Goal: Task Accomplishment & Management: Complete application form

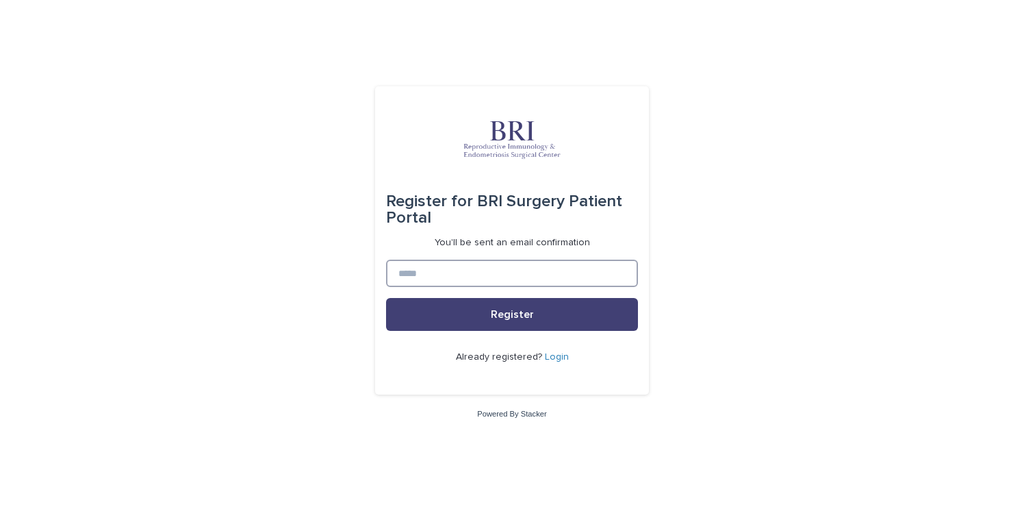
click at [449, 268] on input at bounding box center [512, 273] width 252 height 27
click at [512, 314] on button "Register" at bounding box center [512, 314] width 252 height 33
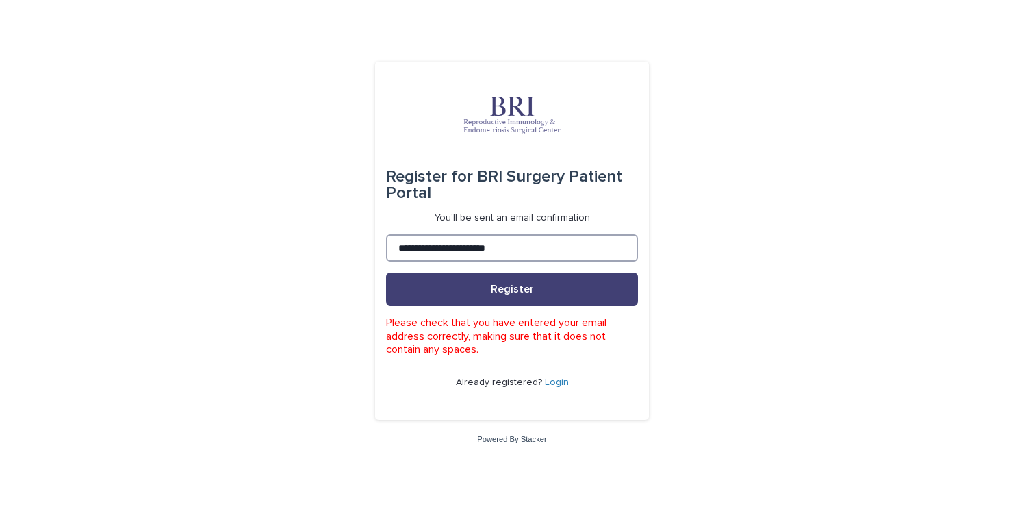
click at [543, 246] on input "**********" at bounding box center [512, 247] width 252 height 27
type input "**********"
click at [512, 290] on button "Register" at bounding box center [512, 289] width 252 height 33
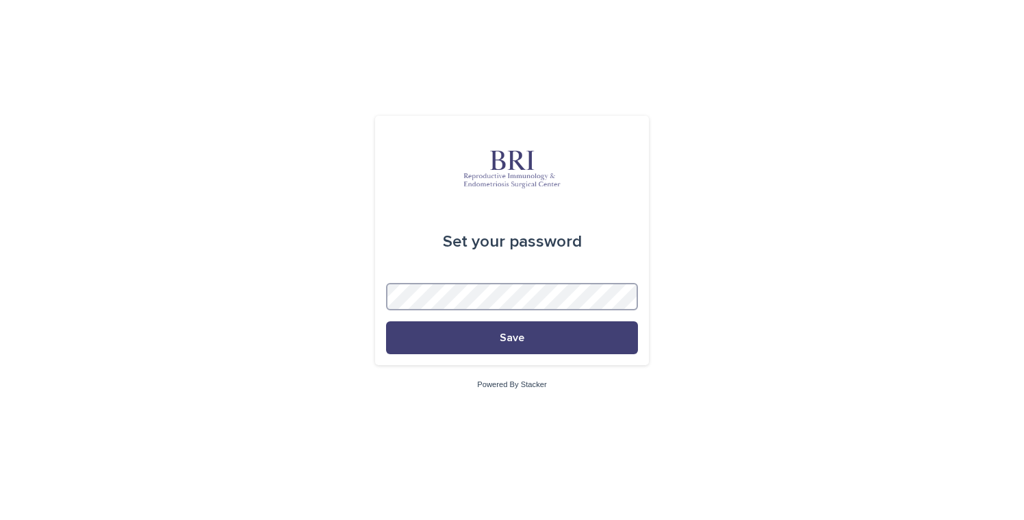
click at [512, 338] on button "Save" at bounding box center [512, 337] width 252 height 33
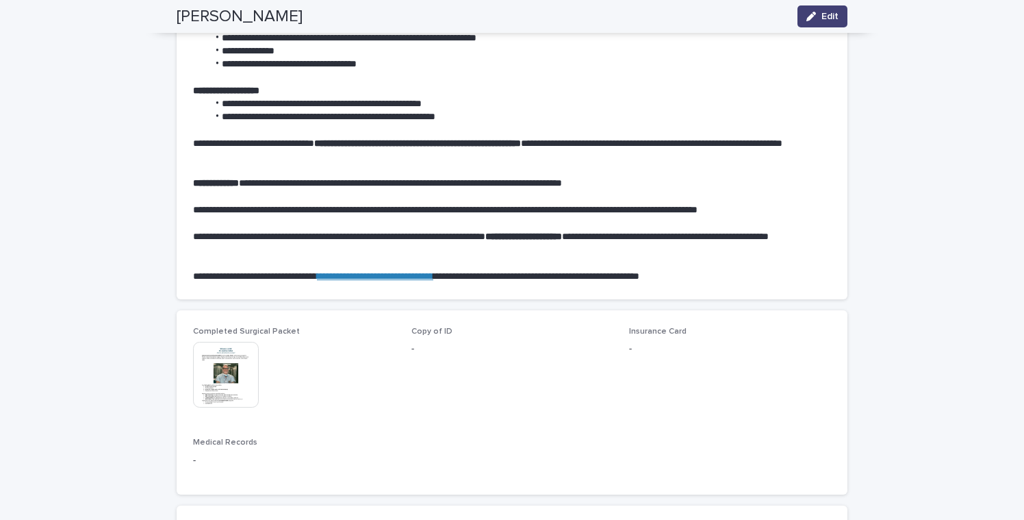
scroll to position [770, 0]
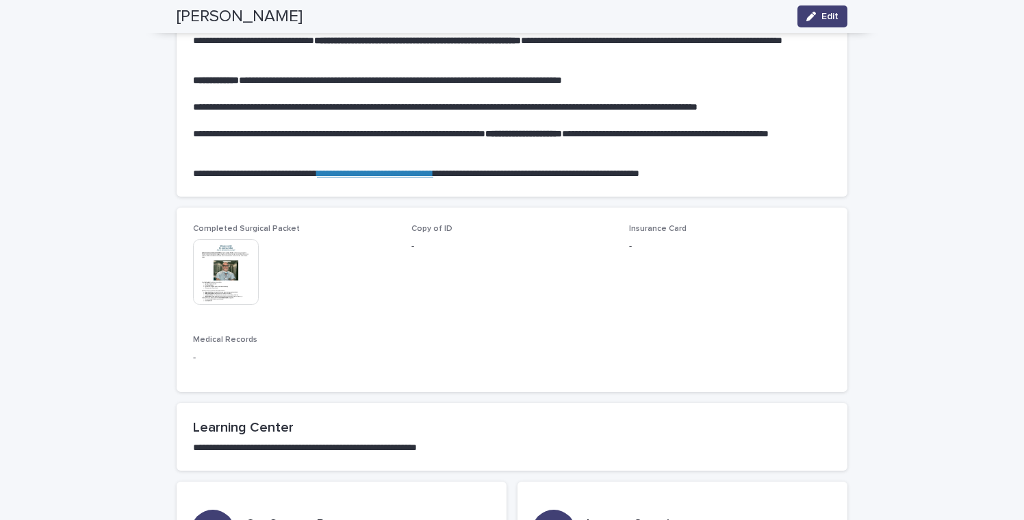
click at [212, 243] on img at bounding box center [226, 272] width 66 height 66
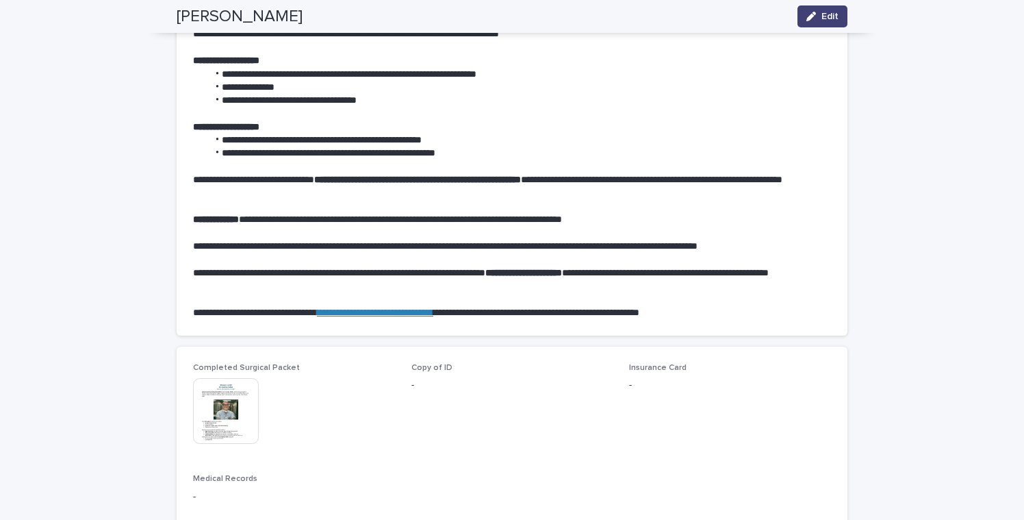
scroll to position [0, 0]
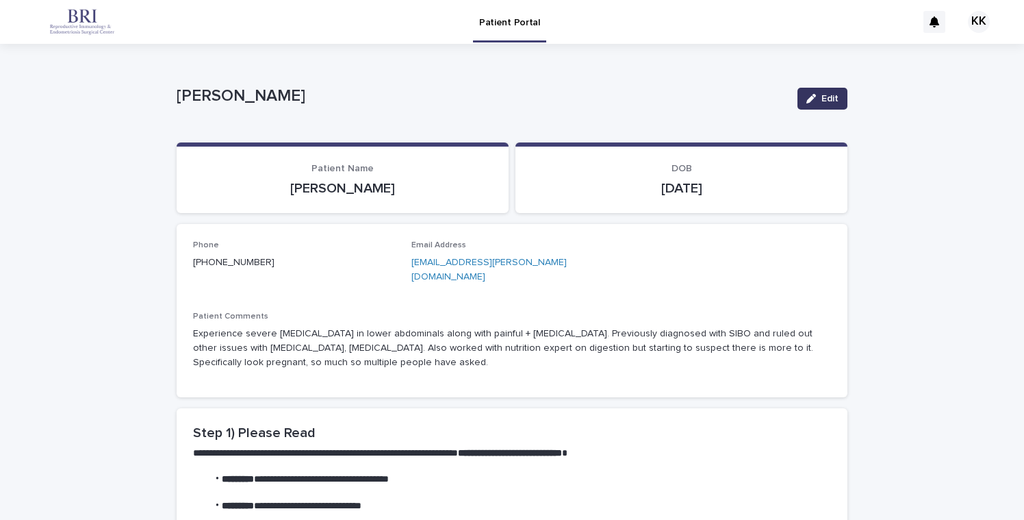
click at [813, 94] on div "button" at bounding box center [814, 99] width 15 height 10
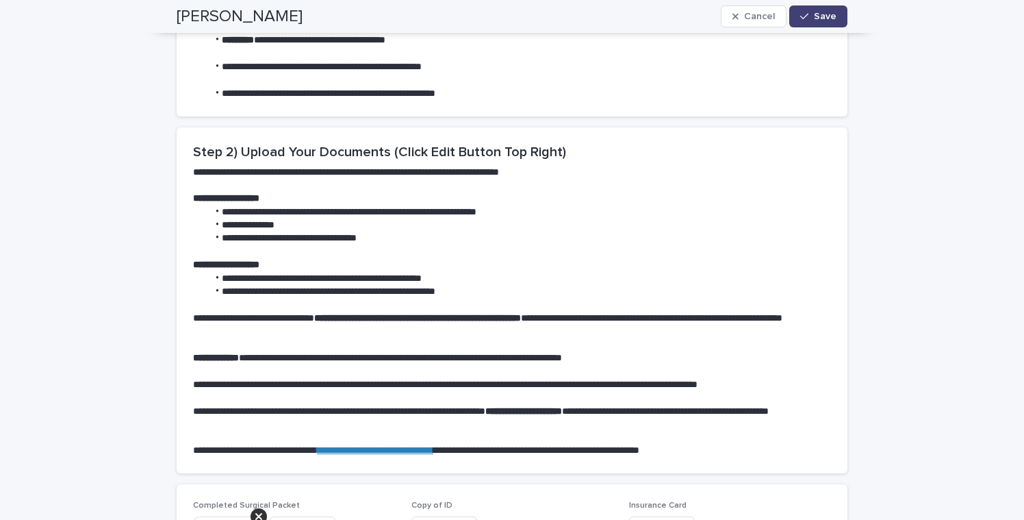
scroll to position [776, 0]
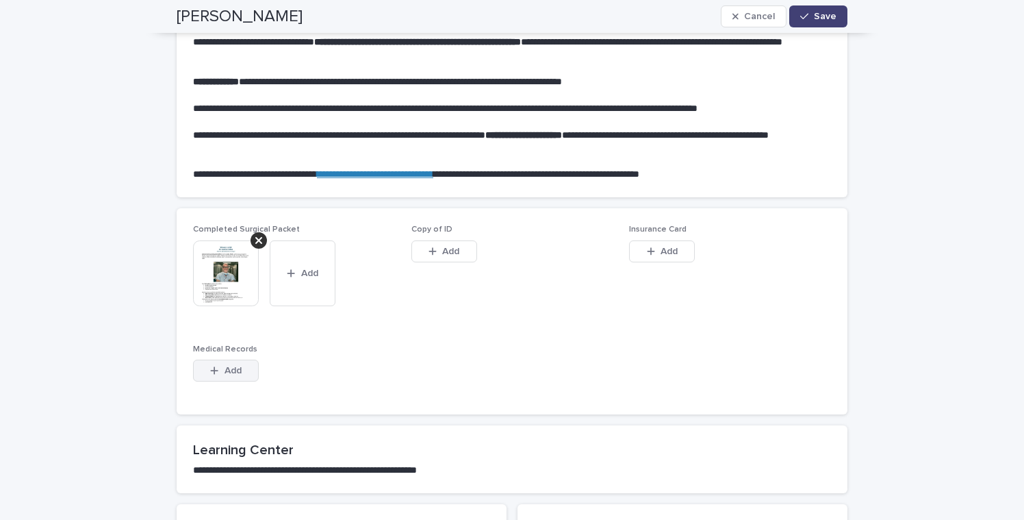
click at [212, 366] on icon "button" at bounding box center [214, 371] width 8 height 10
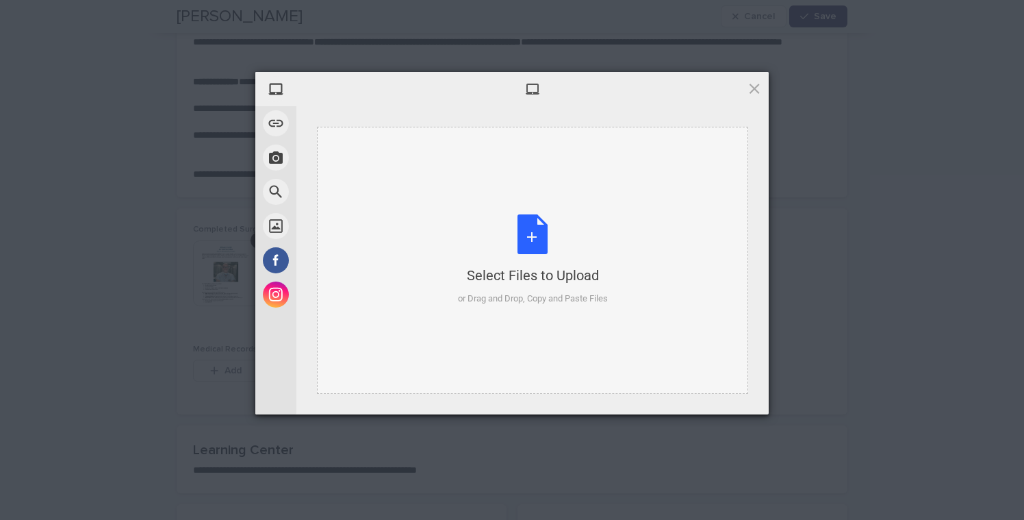
click at [522, 257] on div "Select Files to Upload or Drag and Drop, Copy and Paste Files" at bounding box center [533, 259] width 150 height 91
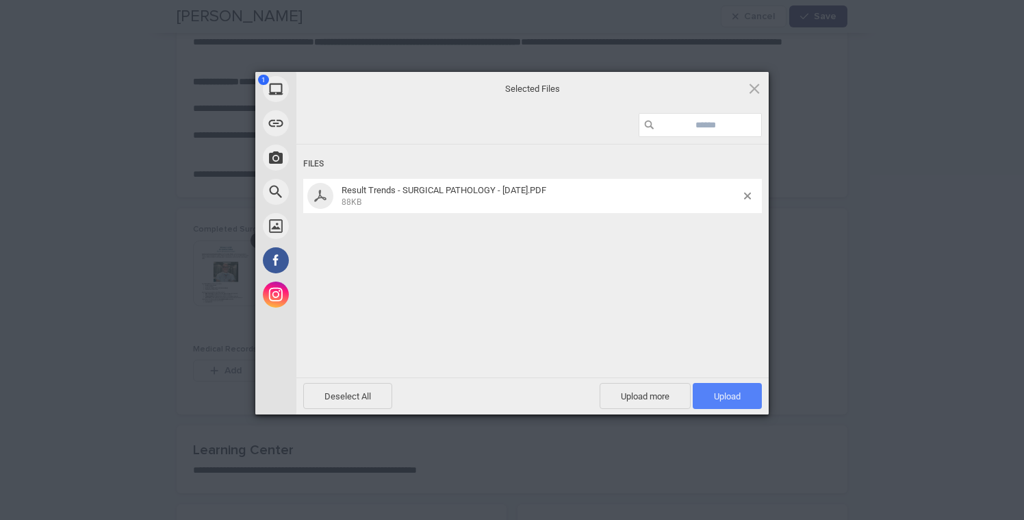
click at [720, 395] on span "Upload 1" at bounding box center [727, 396] width 27 height 10
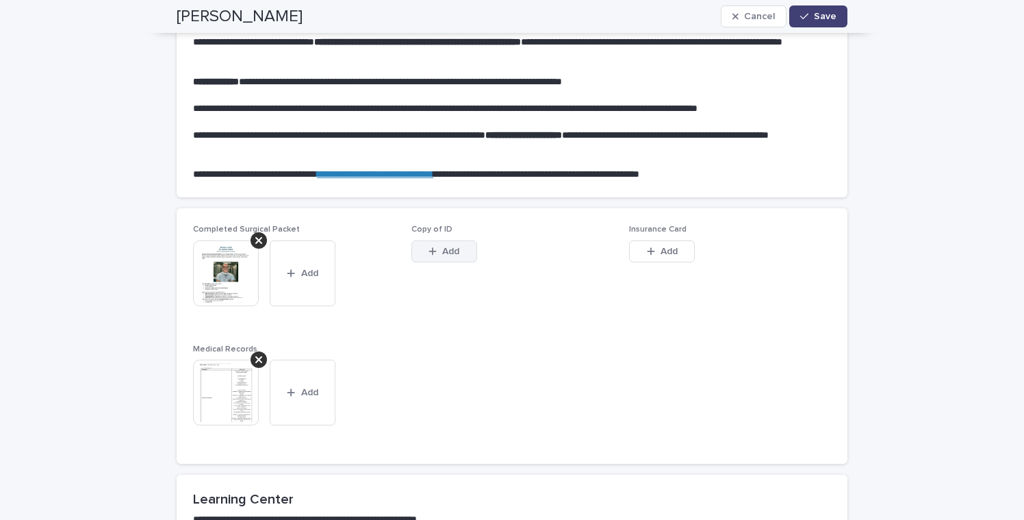
click at [448, 246] on span "Add" at bounding box center [450, 251] width 17 height 10
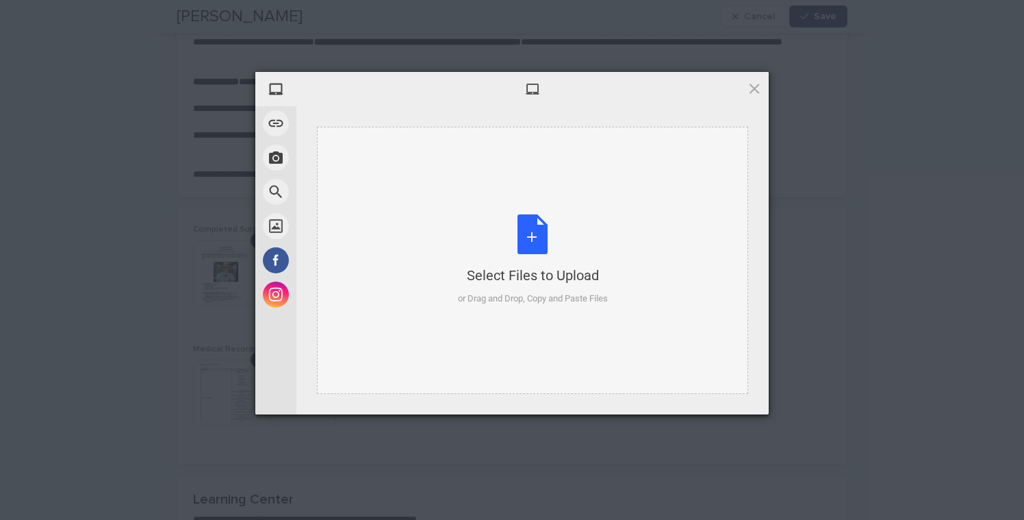
click at [515, 228] on div "Select Files to Upload or Drag and Drop, Copy and Paste Files" at bounding box center [533, 259] width 150 height 91
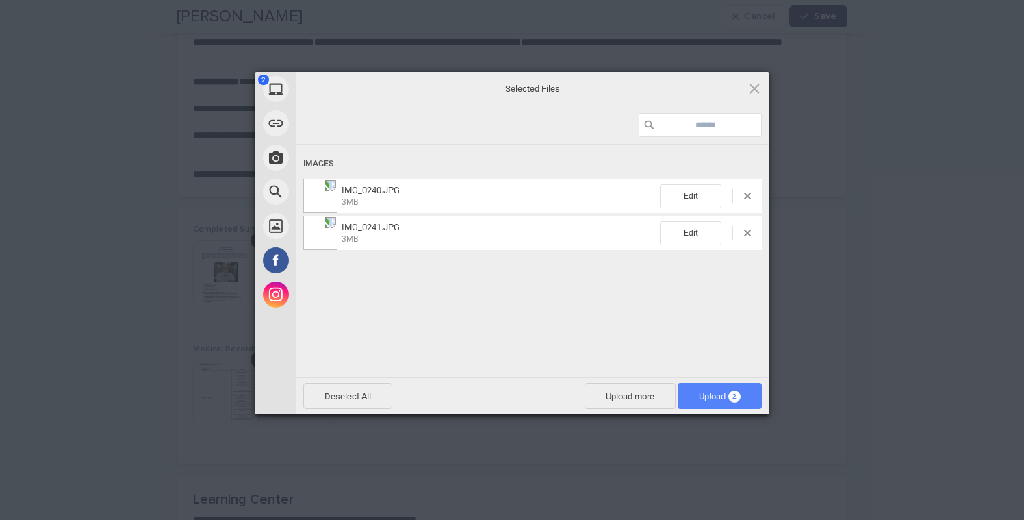
click at [718, 392] on span "Upload 2" at bounding box center [720, 396] width 42 height 10
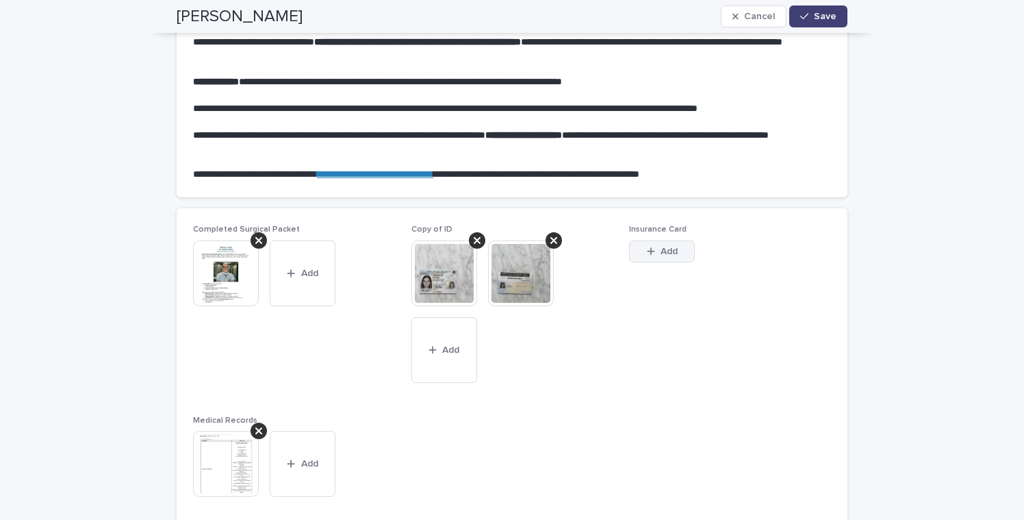
click at [668, 246] on span "Add" at bounding box center [669, 251] width 17 height 10
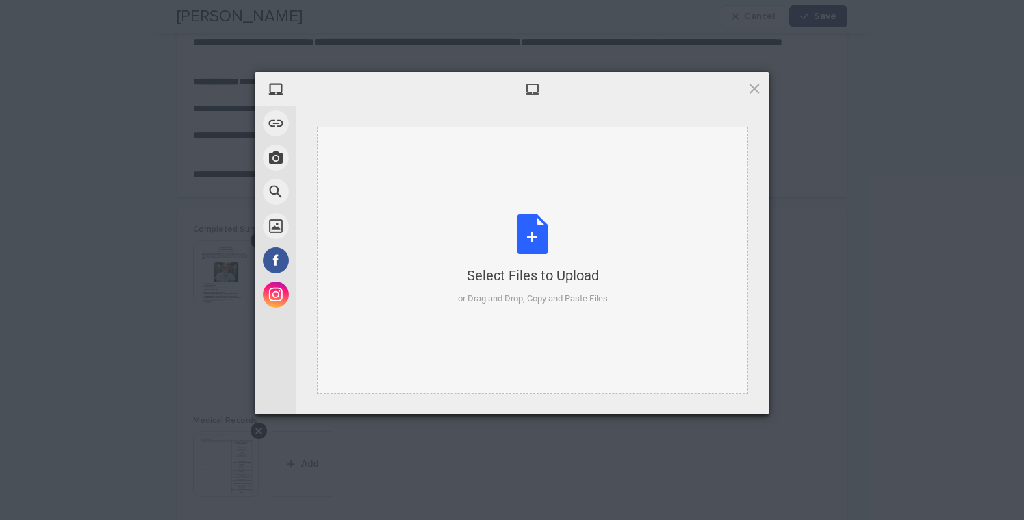
click at [538, 236] on div "Select Files to Upload or Drag and Drop, Copy and Paste Files" at bounding box center [533, 259] width 150 height 91
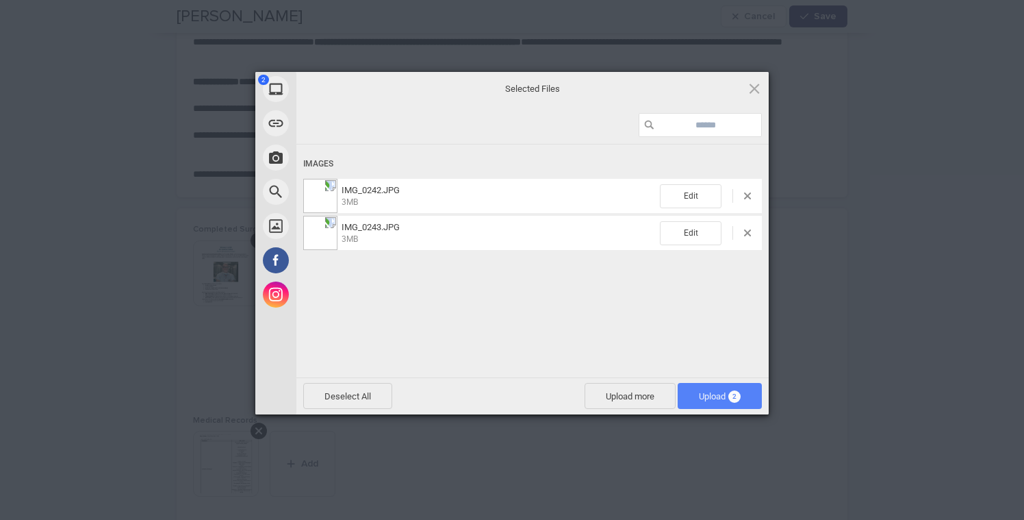
click at [719, 401] on span "Upload 2" at bounding box center [720, 396] width 42 height 10
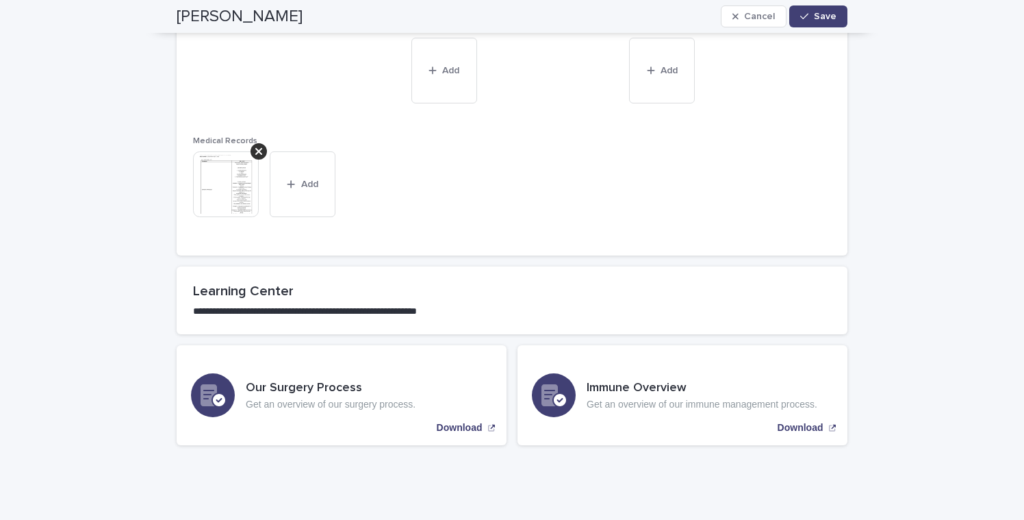
scroll to position [1088, 0]
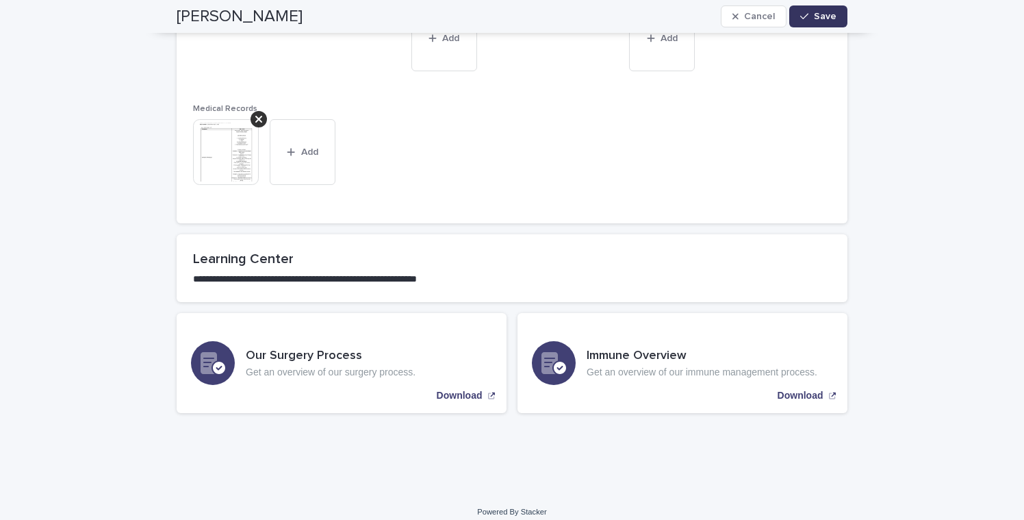
click at [816, 21] on span "Save" at bounding box center [825, 17] width 23 height 10
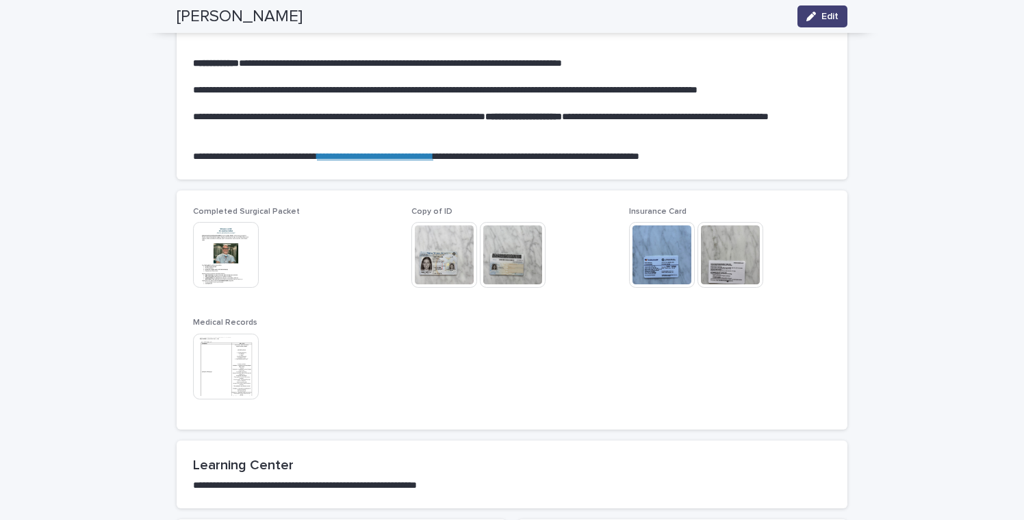
scroll to position [977, 0]
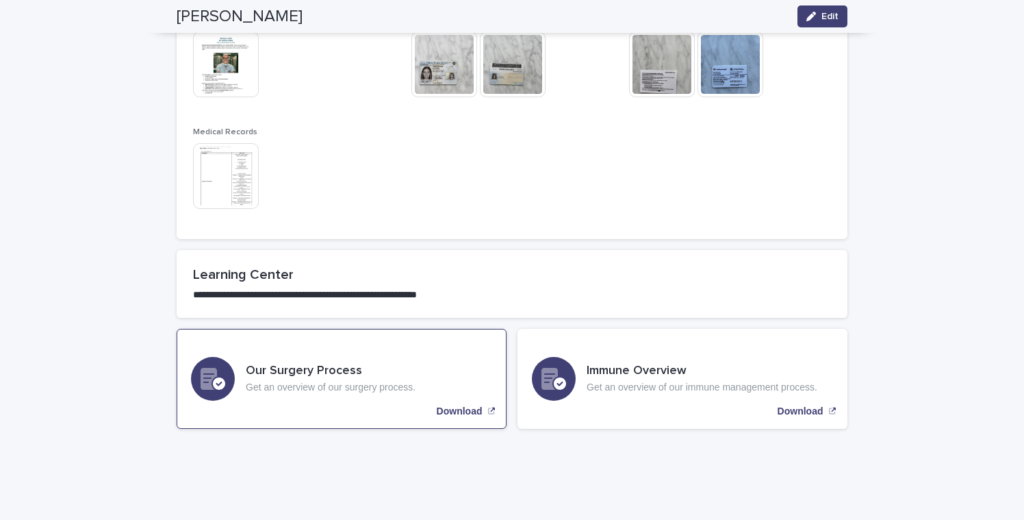
click at [466, 405] on p "Download" at bounding box center [460, 411] width 46 height 12
